Goal: Task Accomplishment & Management: Complete application form

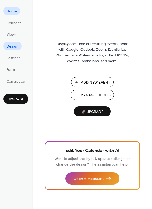
click at [13, 47] on span "Design" at bounding box center [13, 47] width 12 height 6
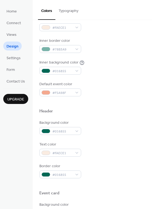
scroll to position [122, 0]
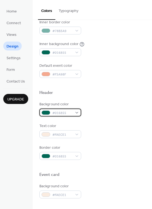
click at [76, 112] on div "#016855" at bounding box center [60, 113] width 42 height 8
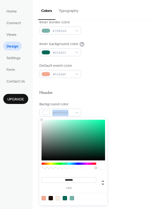
drag, startPoint x: 47, startPoint y: 128, endPoint x: 39, endPoint y: 117, distance: 13.3
click at [39, 117] on body "Home Connect Views Design Settings Form Contact Us Upgrade Design Upgrade Color…" at bounding box center [76, 104] width 152 height 209
click at [64, 199] on div at bounding box center [65, 198] width 4 height 4
type input "*******"
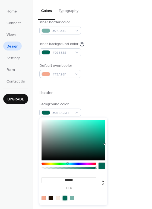
click at [112, 83] on div at bounding box center [92, 84] width 106 height 12
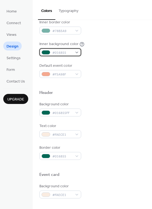
click at [73, 52] on div "#016855" at bounding box center [60, 52] width 42 height 8
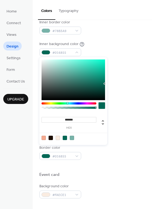
click at [58, 138] on div at bounding box center [58, 138] width 4 height 4
type input "*******"
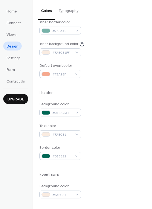
click at [109, 163] on div at bounding box center [92, 166] width 106 height 12
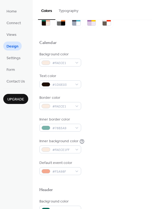
scroll to position [24, 0]
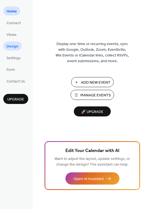
click at [16, 47] on span "Design" at bounding box center [13, 47] width 12 height 6
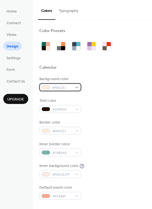
click at [67, 87] on span "#FAECE1" at bounding box center [62, 88] width 20 height 6
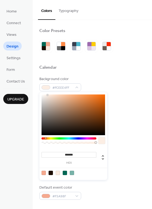
click at [48, 95] on div at bounding box center [47, 95] width 1 height 1
click at [45, 95] on div at bounding box center [44, 95] width 1 height 1
click at [58, 173] on div at bounding box center [58, 173] width 4 height 4
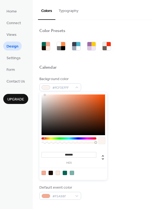
type input "*******"
drag, startPoint x: 48, startPoint y: 95, endPoint x: 45, endPoint y: 95, distance: 3.3
click at [45, 95] on div at bounding box center [44, 95] width 1 height 1
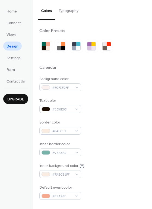
click at [126, 118] on div "Background color #FCF3F0FF Text color #1D0E03 Border color #FAECE1 Inner border…" at bounding box center [92, 138] width 106 height 124
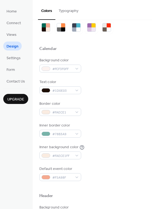
scroll to position [17, 0]
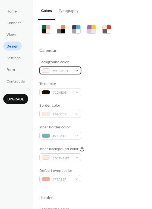
click at [65, 72] on span "#FCF3F0FF" at bounding box center [62, 71] width 20 height 6
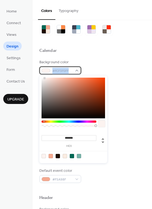
drag, startPoint x: 70, startPoint y: 70, endPoint x: 52, endPoint y: 71, distance: 18.5
click at [52, 71] on div "#FCF3F0FF" at bounding box center [60, 71] width 42 height 8
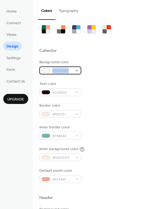
copy span "#FCF3F0FF"
click at [120, 137] on div "Inner border color #78B3A9" at bounding box center [92, 132] width 106 height 15
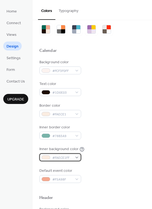
click at [63, 159] on span "#FAECE1FF" at bounding box center [62, 158] width 20 height 6
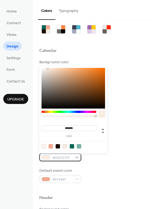
click at [69, 158] on span "#FAECE1FF" at bounding box center [62, 158] width 20 height 6
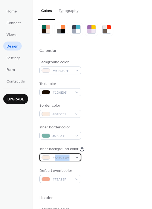
click at [69, 158] on span "#FAECE1FF" at bounding box center [62, 158] width 20 height 6
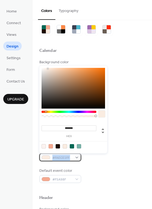
click at [69, 158] on span "#FAECE1FF" at bounding box center [62, 158] width 20 height 6
click at [123, 179] on div "Default event color #F5A98F" at bounding box center [92, 175] width 106 height 15
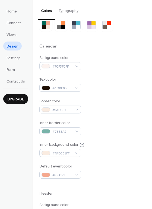
scroll to position [19, 0]
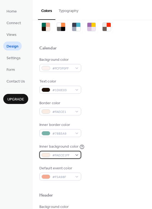
click at [63, 157] on span "#FAECE1FF" at bounding box center [62, 156] width 20 height 6
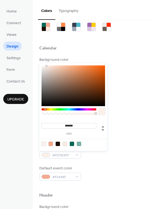
click at [45, 66] on div at bounding box center [74, 86] width 64 height 41
click at [44, 144] on div at bounding box center [44, 144] width 4 height 4
type input "*******"
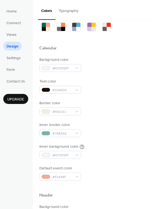
click at [107, 187] on div at bounding box center [92, 187] width 106 height 12
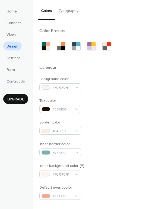
scroll to position [0, 0]
click at [9, 59] on span "Settings" at bounding box center [14, 58] width 14 height 6
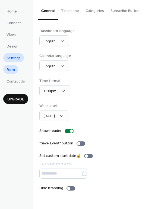
click at [15, 69] on link "Form" at bounding box center [10, 69] width 15 height 9
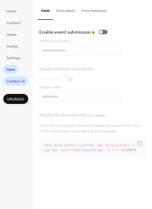
click at [16, 82] on span "Contact Us" at bounding box center [16, 82] width 18 height 6
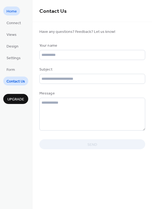
click at [13, 10] on span "Home" at bounding box center [12, 12] width 10 height 6
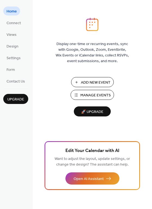
click at [95, 82] on span "Add New Event" at bounding box center [96, 83] width 30 height 6
